Goal: Communication & Community: Answer question/provide support

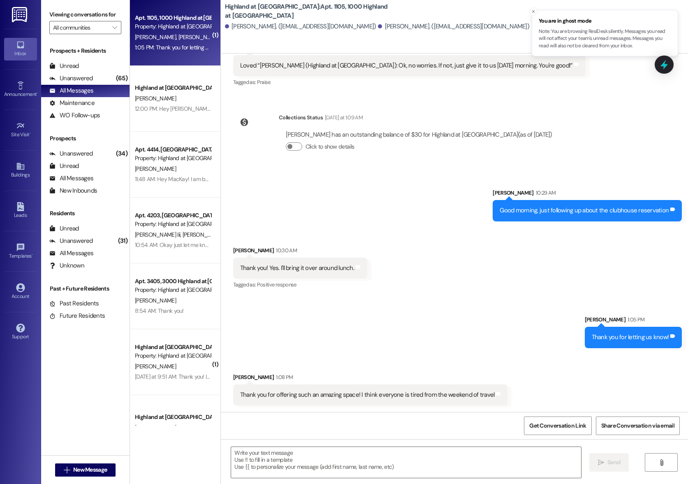
scroll to position [2535, 0]
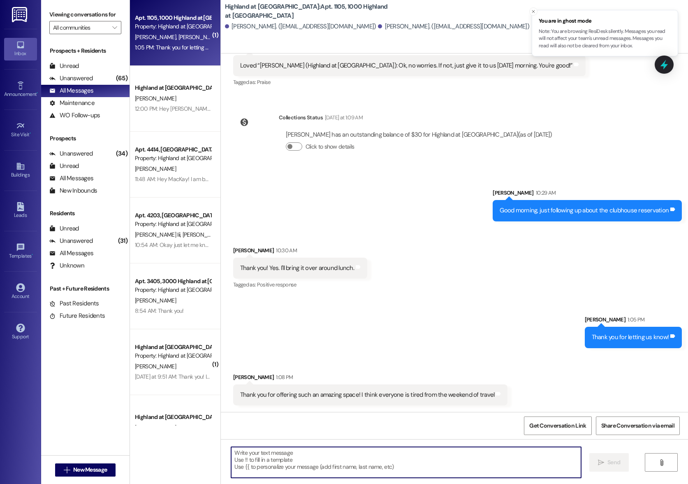
click at [360, 459] on textarea at bounding box center [406, 462] width 350 height 31
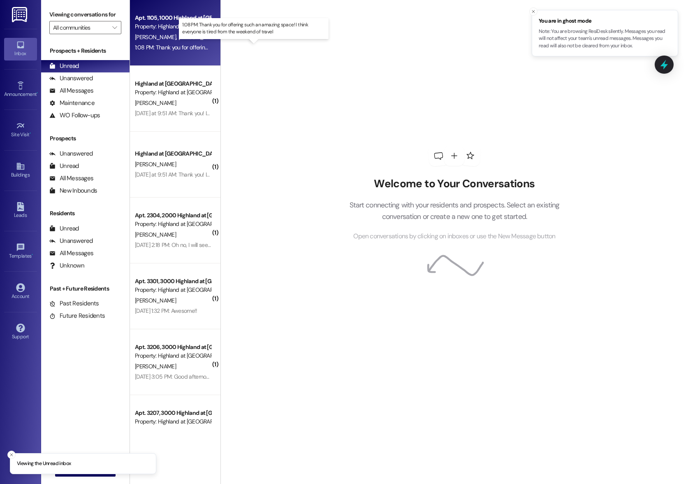
click at [168, 44] on div "1:08 PM: Thank you for offering such an amazing space! I think everyone is tire…" at bounding box center [261, 47] width 253 height 7
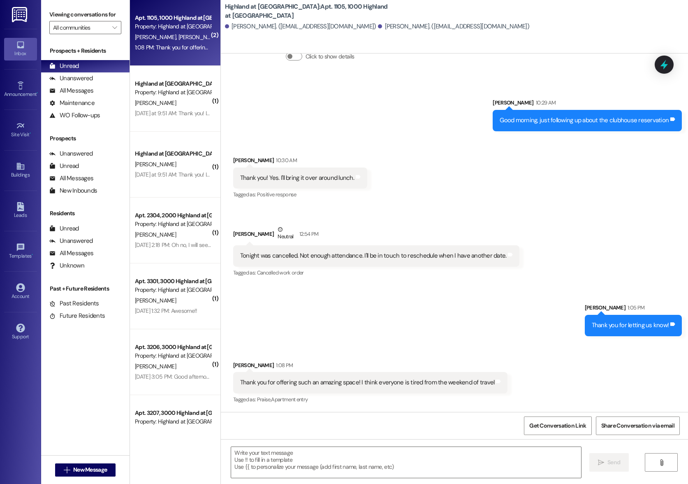
scroll to position [2625, 0]
click at [431, 462] on textarea at bounding box center [406, 462] width 350 height 31
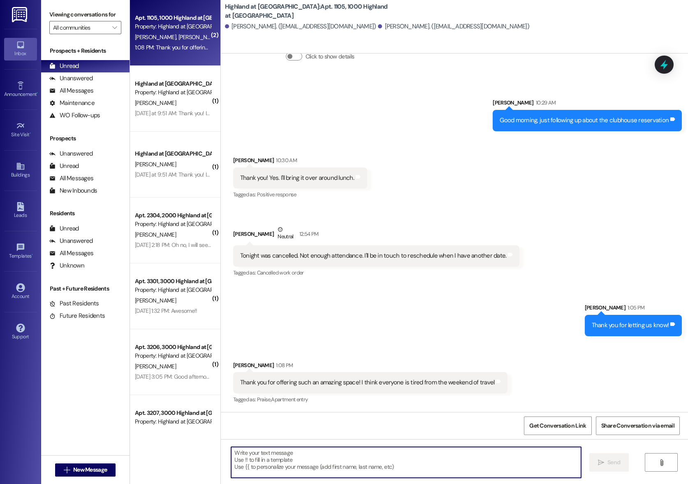
type textarea "a"
type textarea "Absolutely, just let us know when you need it."
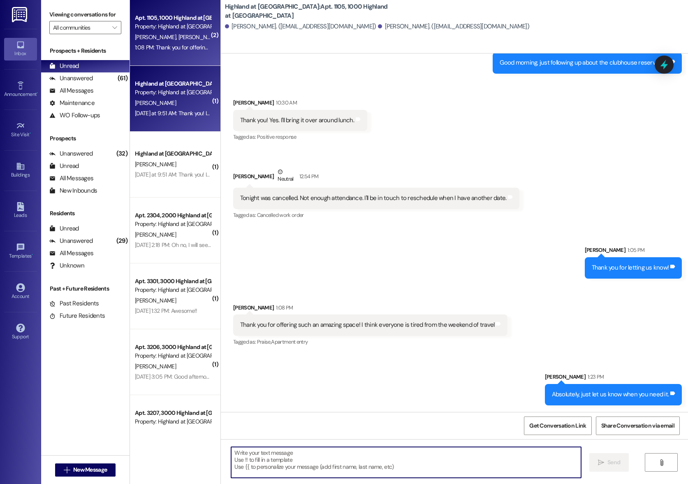
click at [171, 97] on div "Highland at [GEOGRAPHIC_DATA] Property: [GEOGRAPHIC_DATA] at [GEOGRAPHIC_DATA]" at bounding box center [173, 88] width 78 height 19
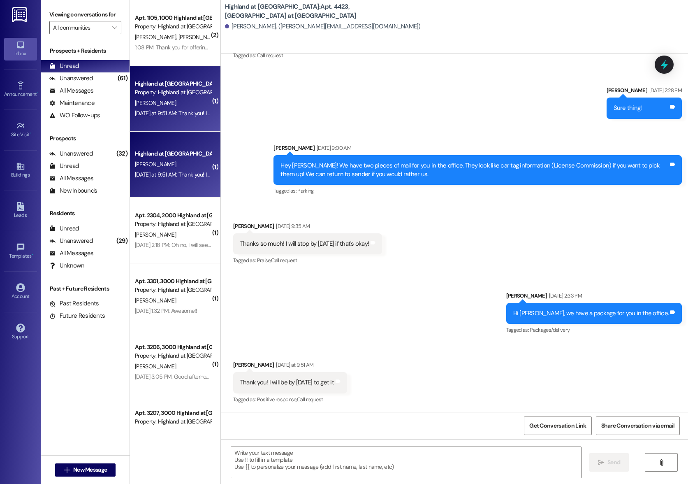
scroll to position [802, 0]
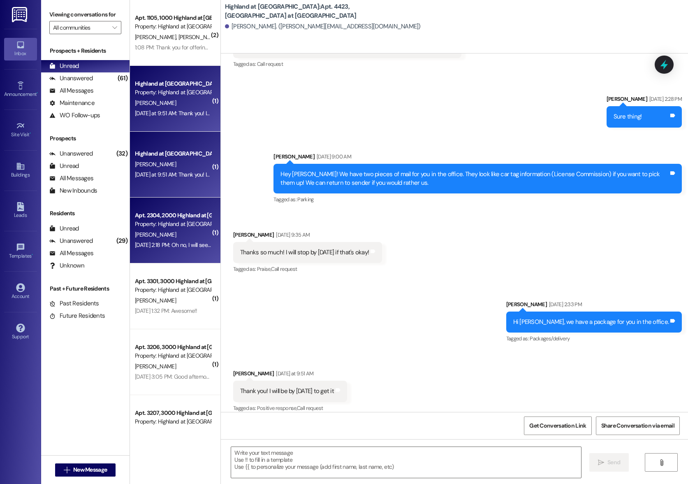
click at [167, 223] on div "Property: Highland at [GEOGRAPHIC_DATA]" at bounding box center [173, 224] width 76 height 9
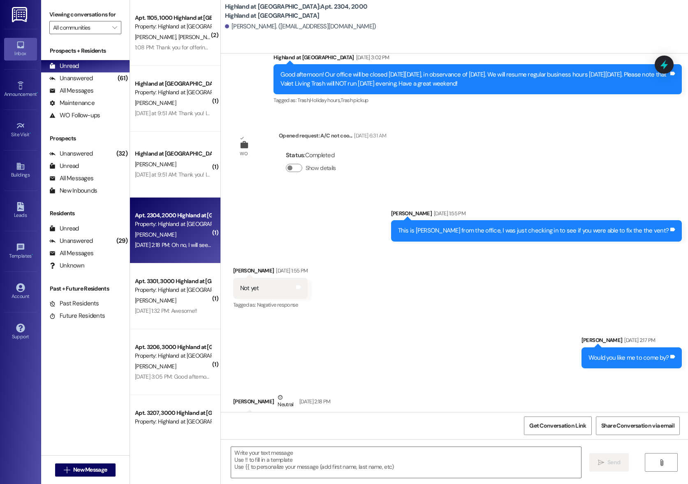
scroll to position [21967, 0]
